Goal: Communication & Community: Connect with others

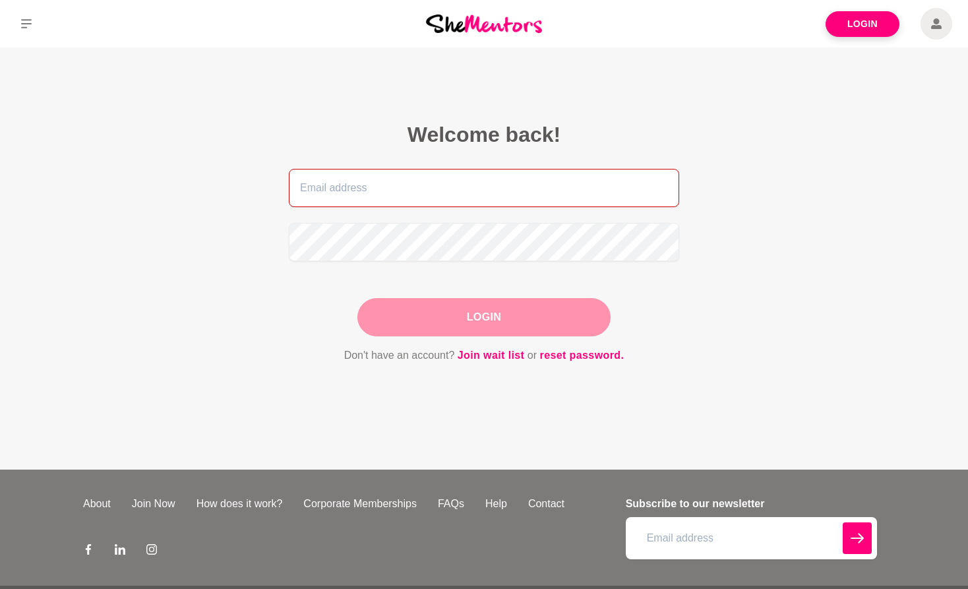
type input "[PERSON_NAME][EMAIL_ADDRESS][DOMAIN_NAME]"
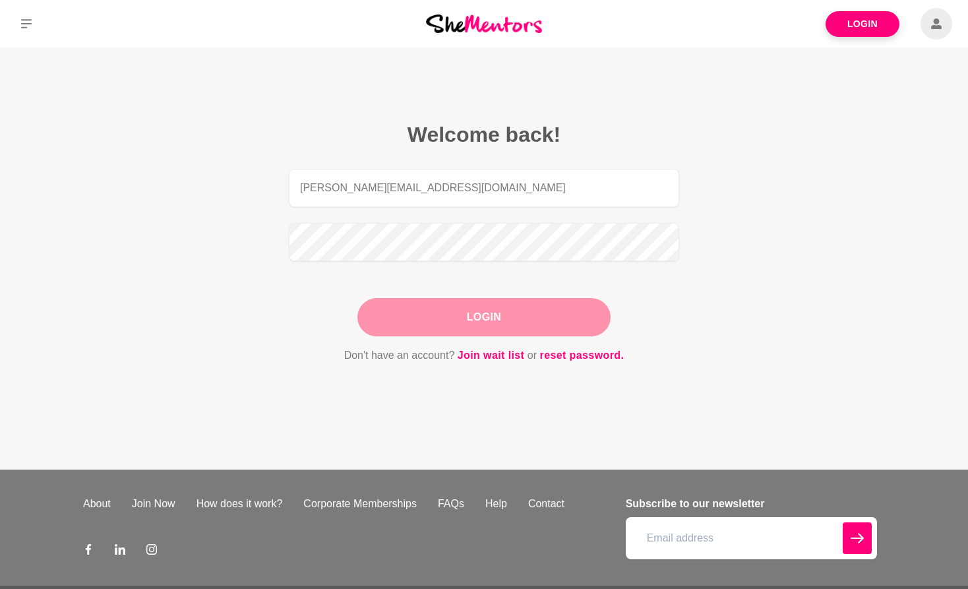
click at [508, 323] on div "Login" at bounding box center [483, 317] width 253 height 38
click at [499, 312] on button "Login" at bounding box center [483, 317] width 253 height 38
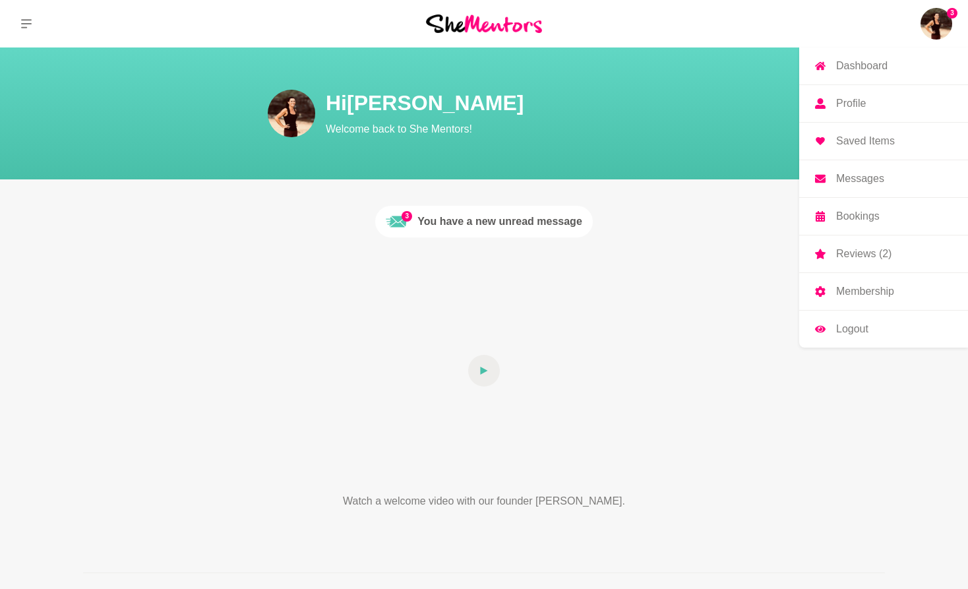
click at [859, 184] on p "Messages" at bounding box center [860, 178] width 48 height 11
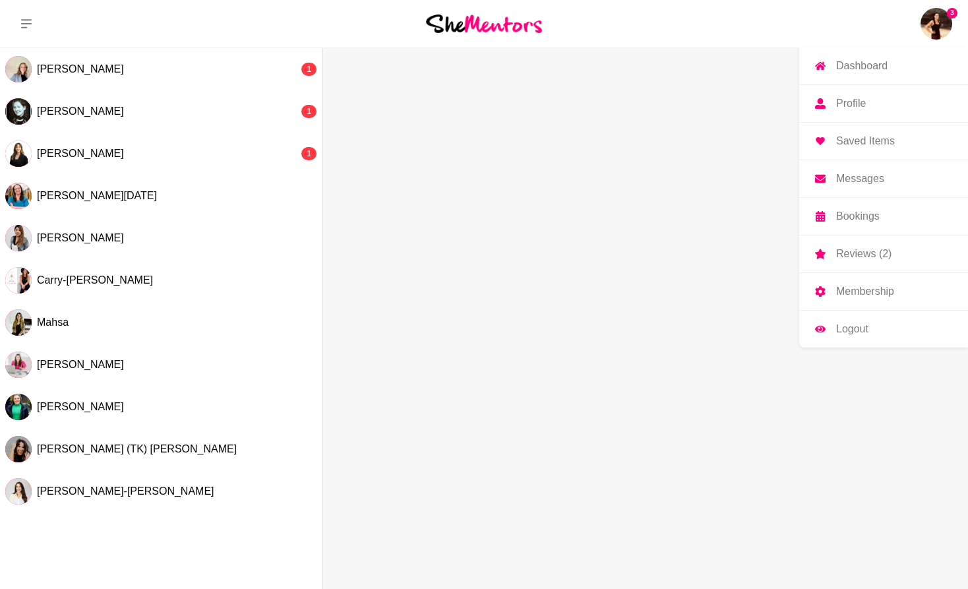
click at [864, 251] on p "Reviews (2)" at bounding box center [863, 254] width 55 height 11
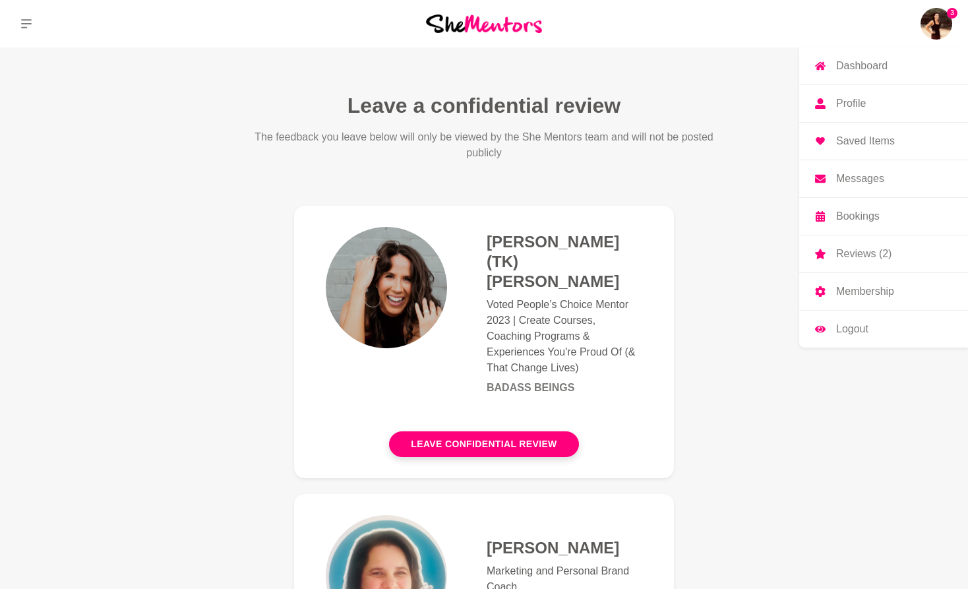
click at [867, 184] on p "Messages" at bounding box center [860, 178] width 48 height 11
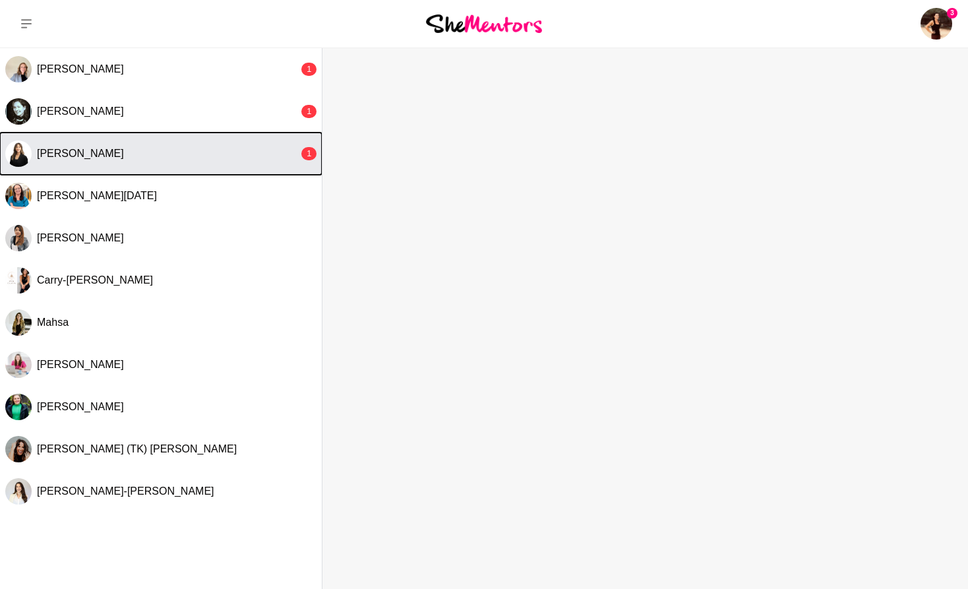
click at [125, 148] on div "[PERSON_NAME]" at bounding box center [168, 153] width 262 height 13
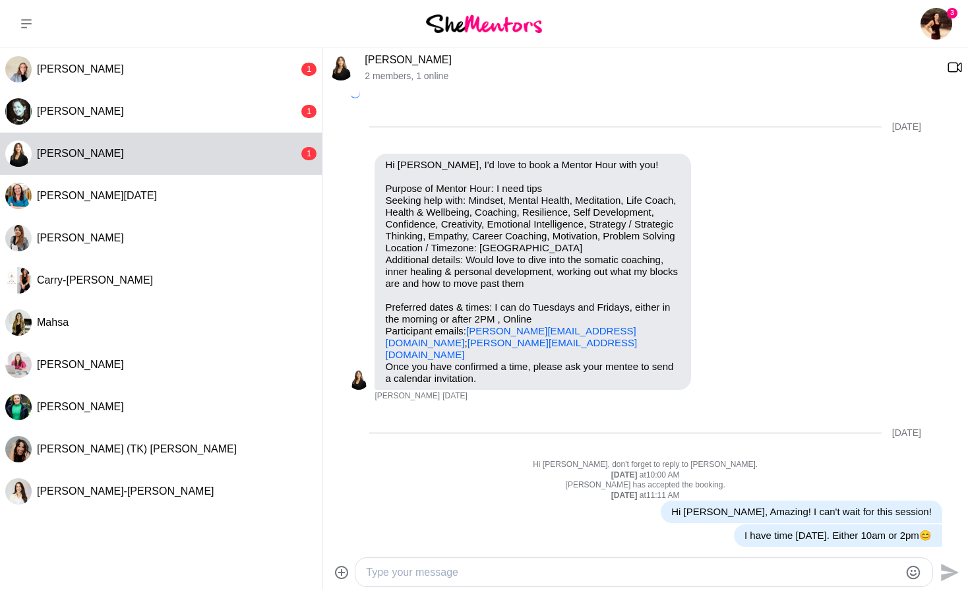
scroll to position [889, 0]
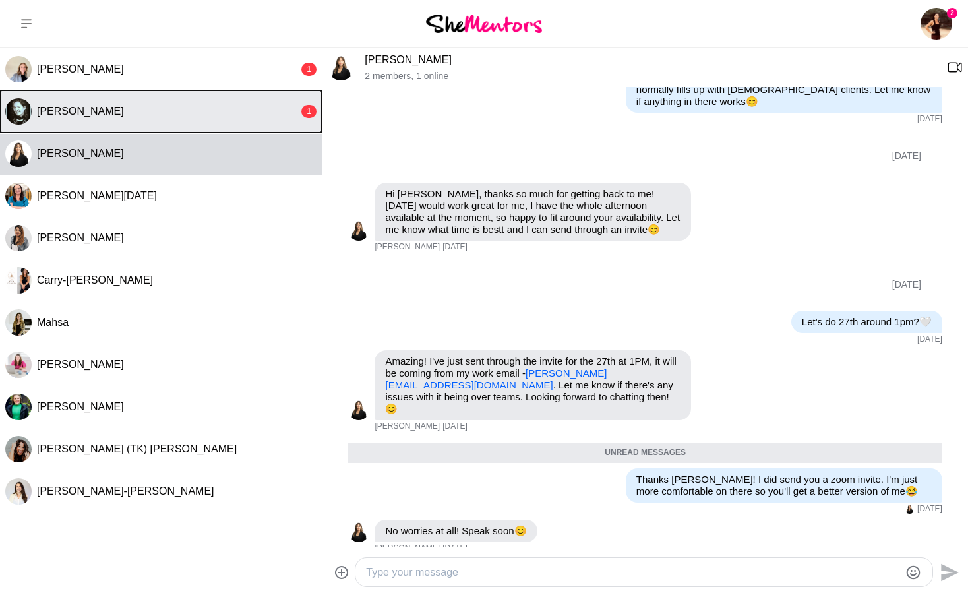
click at [114, 118] on button "[PERSON_NAME] 1" at bounding box center [161, 111] width 322 height 42
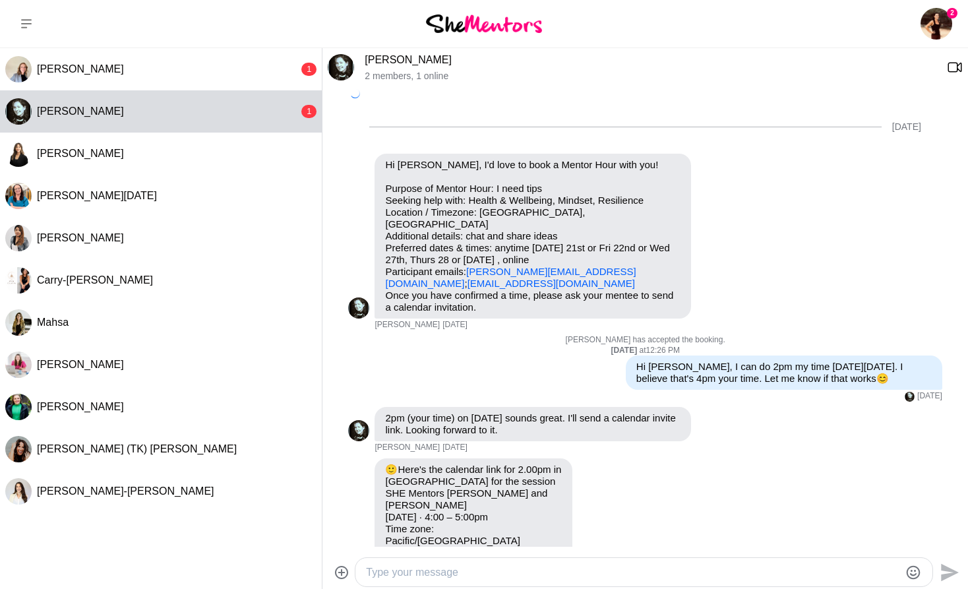
scroll to position [204, 0]
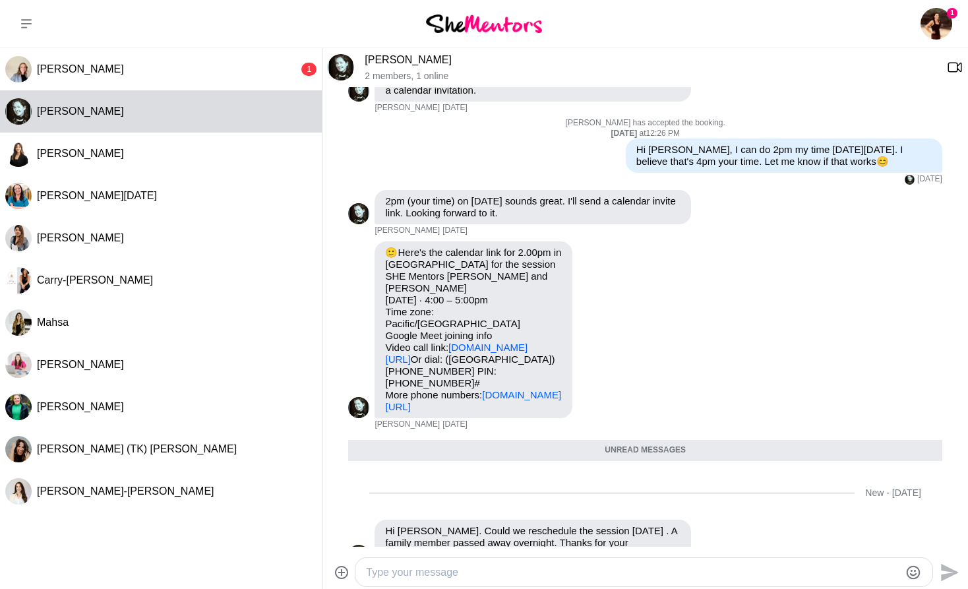
click at [402, 572] on textarea "Type your message" at bounding box center [632, 572] width 533 height 16
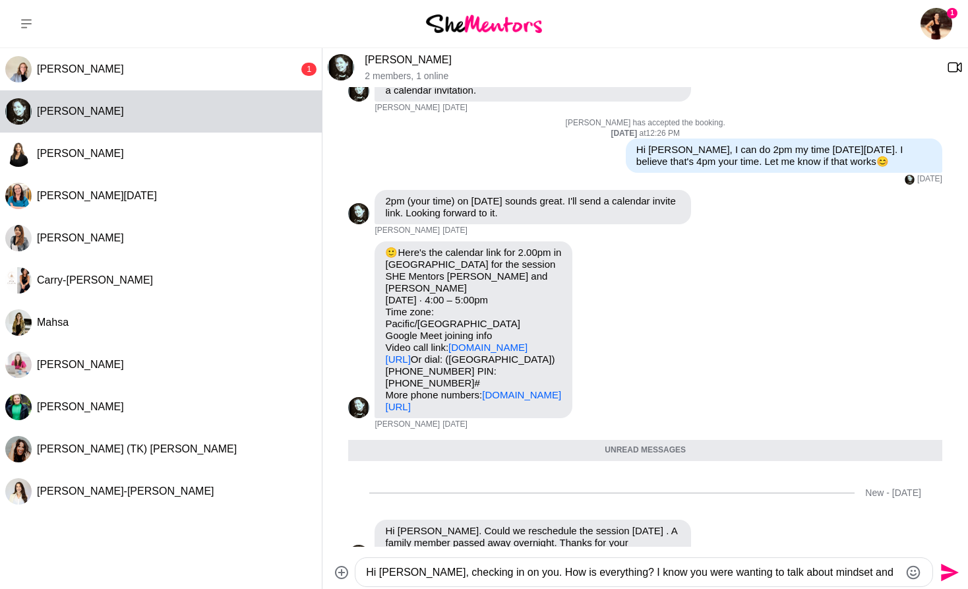
drag, startPoint x: 603, startPoint y: 574, endPoint x: 630, endPoint y: 570, distance: 26.8
click at [630, 570] on textarea "Hi [PERSON_NAME], checking in on you. How is everything? I know you were wantin…" at bounding box center [632, 572] width 533 height 16
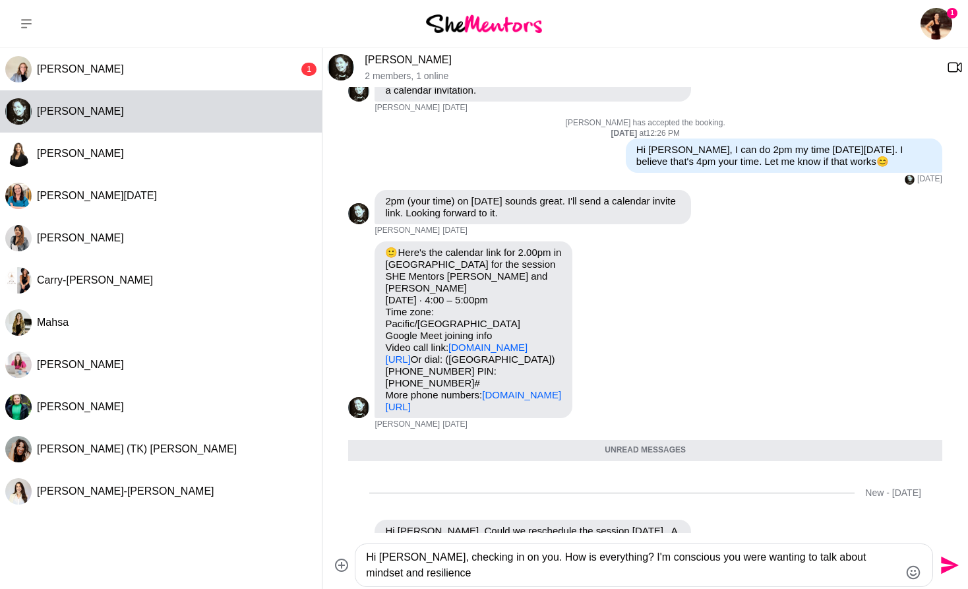
click at [419, 578] on textarea "Hi [PERSON_NAME], checking in on you. How is everything? I'm conscious you were…" at bounding box center [632, 565] width 533 height 32
type textarea "Hi [PERSON_NAME], checking in on you. How is everything? I'm conscious you were…"
click at [946, 567] on icon "Send" at bounding box center [950, 566] width 18 height 18
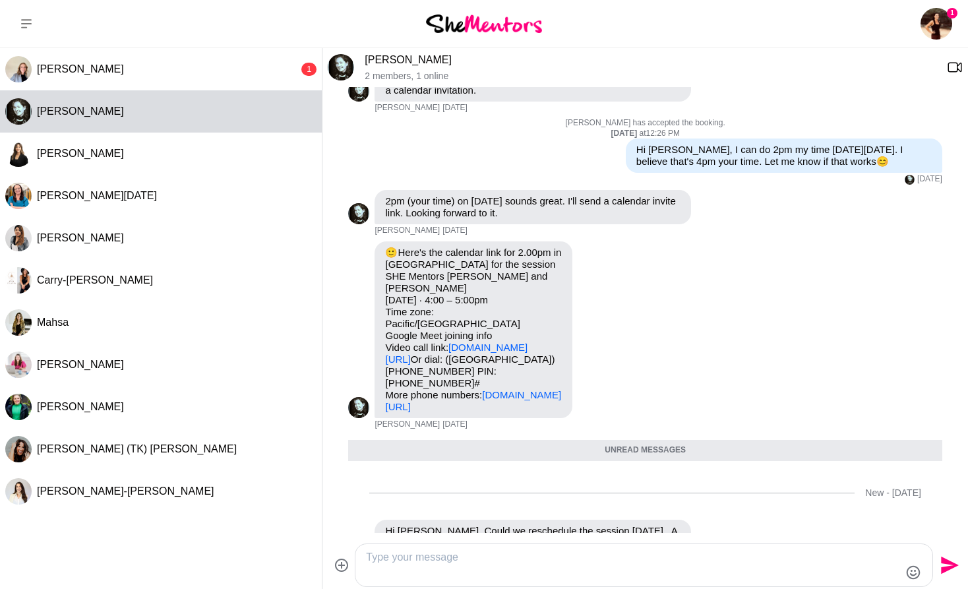
scroll to position [332, 0]
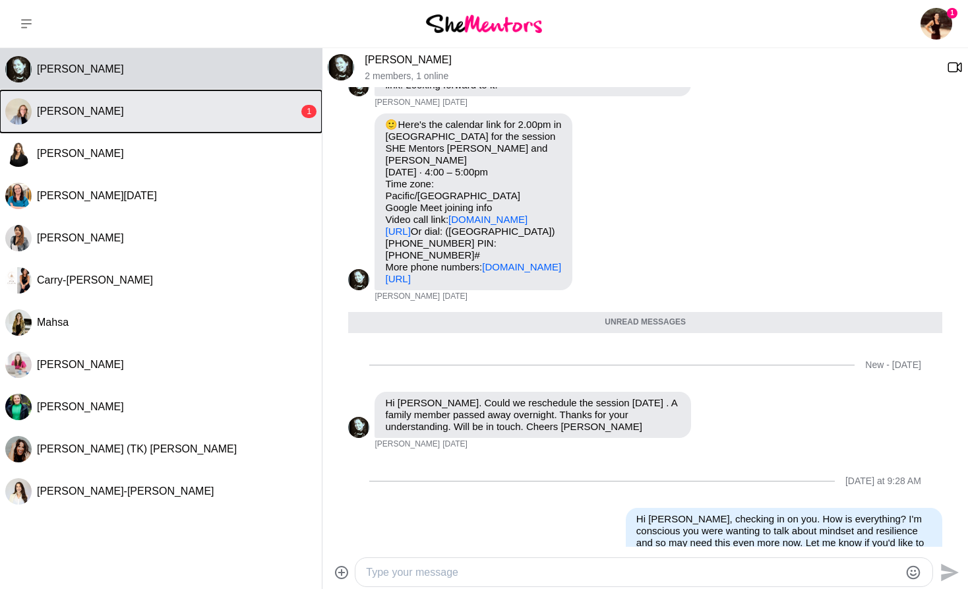
click at [77, 112] on span "[PERSON_NAME]" at bounding box center [80, 111] width 87 height 11
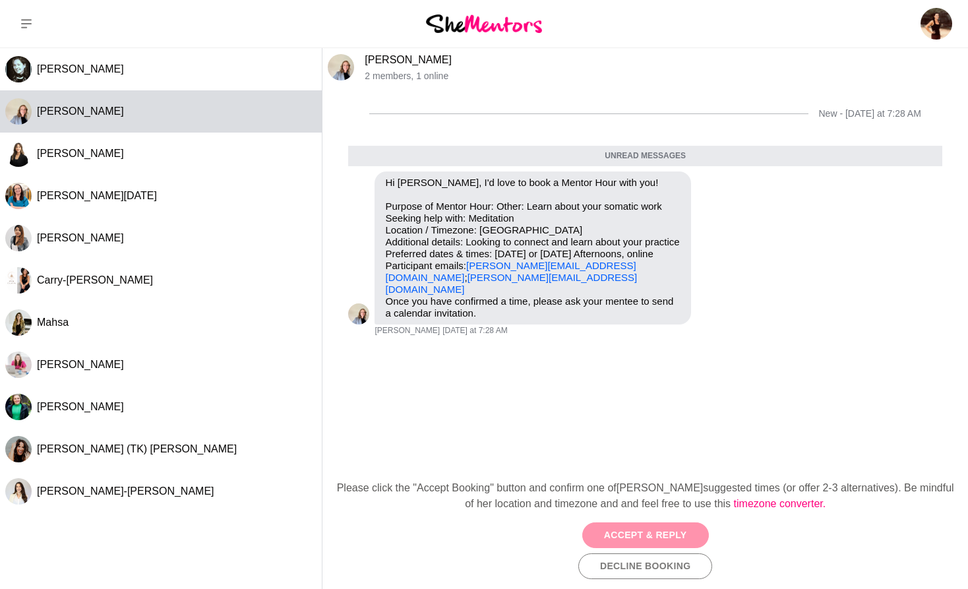
click at [641, 537] on button "Accept & Reply" at bounding box center [645, 535] width 127 height 26
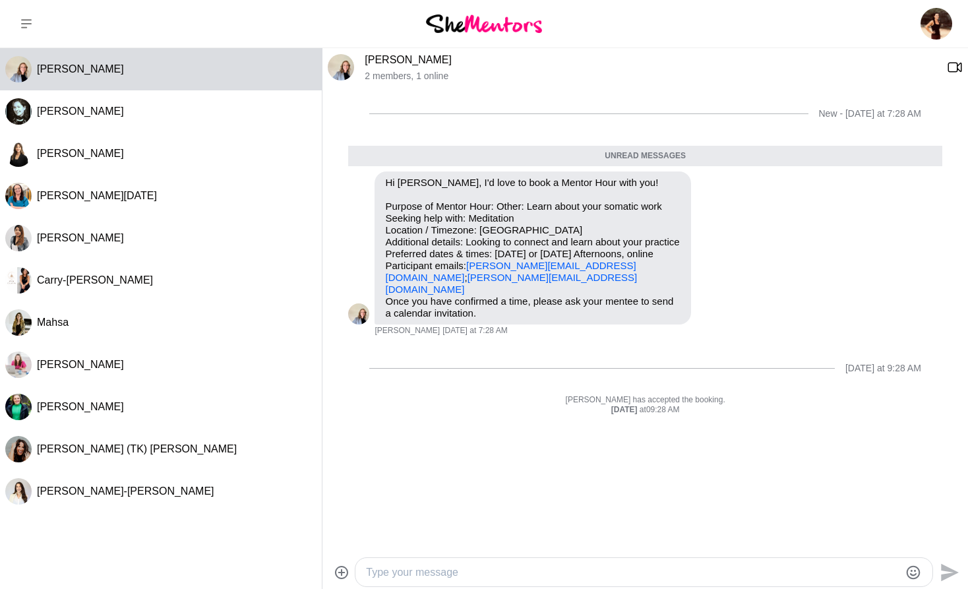
click at [386, 572] on textarea "Type your message" at bounding box center [632, 572] width 533 height 16
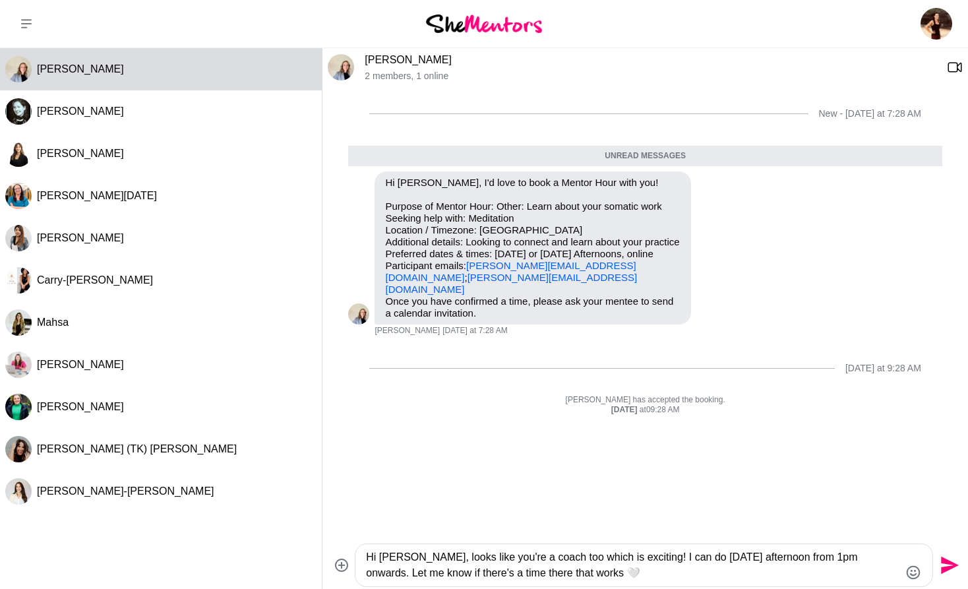
click at [584, 572] on textarea "Hi [PERSON_NAME], looks like you're a coach too which is exciting! I can do [DA…" at bounding box center [632, 565] width 533 height 32
type textarea "Hi [PERSON_NAME], looks like you're a coach too which is exciting! I can do [DA…"
click at [942, 566] on icon "Send" at bounding box center [948, 565] width 21 height 21
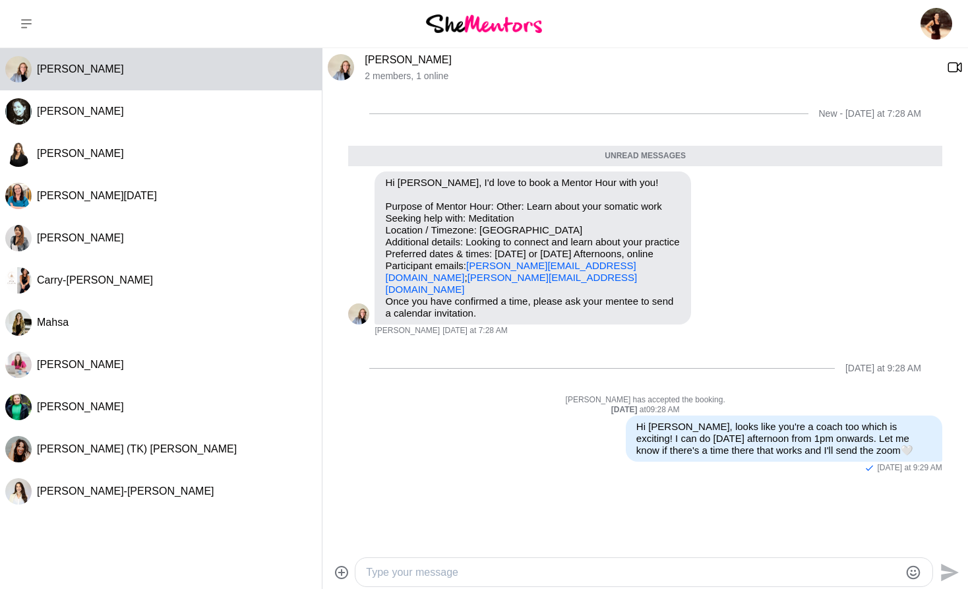
click at [386, 574] on textarea "Type your message" at bounding box center [632, 572] width 533 height 16
